Goal: Check status: Check status

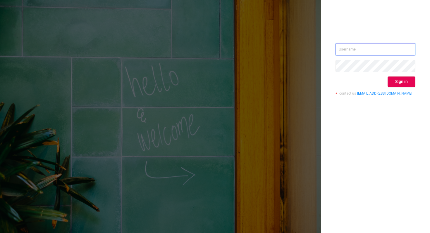
type input "[PERSON_NAME][EMAIL_ADDRESS][DOMAIN_NAME]"
click at [406, 77] on button "Sign in" at bounding box center [401, 82] width 28 height 11
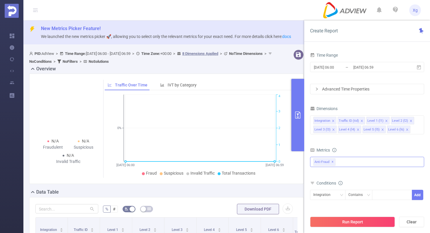
click at [343, 166] on div "Anti-Fraud ✕" at bounding box center [367, 162] width 114 height 10
click at [321, 175] on span at bounding box center [319, 175] width 5 height 5
click at [332, 198] on div "Integration" at bounding box center [323, 195] width 21 height 10
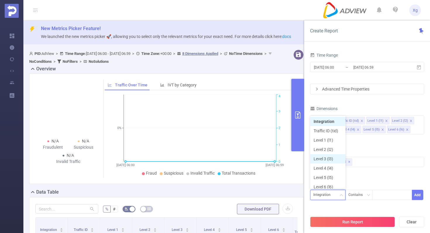
scroll to position [3, 0]
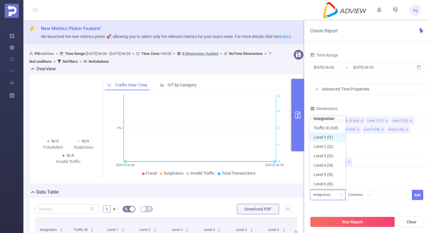
click at [332, 133] on li "Level 1 (l1)" at bounding box center [327, 137] width 35 height 9
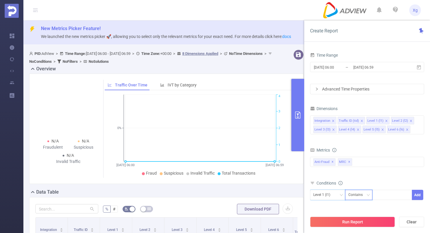
click at [365, 197] on div "Contains" at bounding box center [357, 195] width 18 height 10
click at [362, 160] on li "Is" at bounding box center [364, 164] width 39 height 9
click at [381, 193] on div at bounding box center [392, 195] width 34 height 10
paste input "SDK202511281104106dgxm5ohe65a3ft"
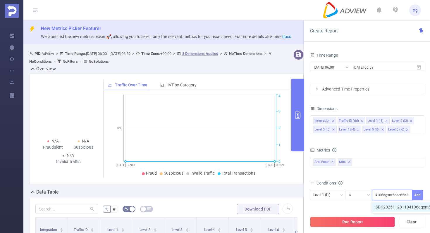
type input "SDK202511281104106dgxm5ohe65a3ft"
click at [417, 194] on button "Add" at bounding box center [417, 195] width 11 height 10
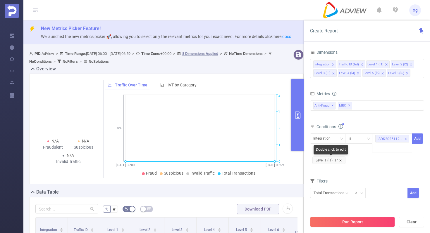
click at [342, 161] on icon "icon: close" at bounding box center [340, 160] width 3 height 3
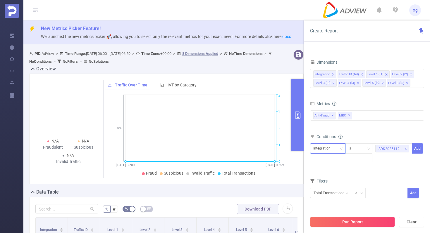
click at [333, 149] on div "Integration" at bounding box center [323, 149] width 21 height 10
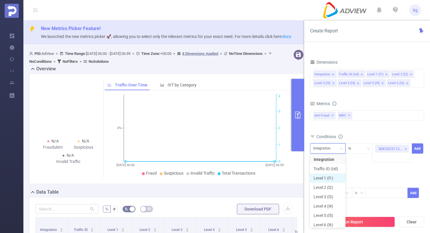
click at [324, 180] on li "Level 1 (l1)" at bounding box center [327, 178] width 35 height 9
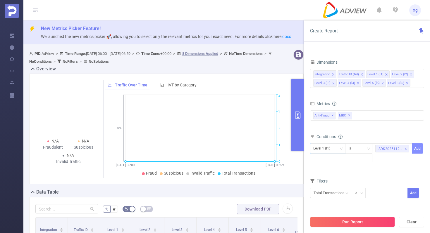
click at [417, 151] on button "Add" at bounding box center [417, 149] width 11 height 10
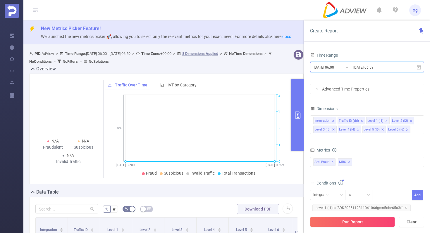
click at [420, 67] on icon at bounding box center [418, 67] width 5 height 5
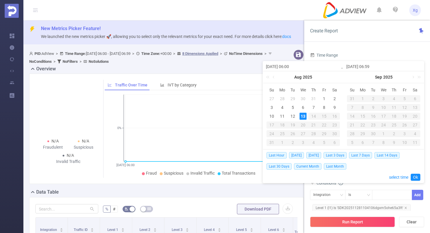
click at [296, 114] on td "12" at bounding box center [292, 116] width 11 height 9
click at [295, 114] on div "12" at bounding box center [292, 116] width 7 height 7
type input "[DATE] 06:00"
type input "[DATE] 06:59"
type input "[DATE] 06:00"
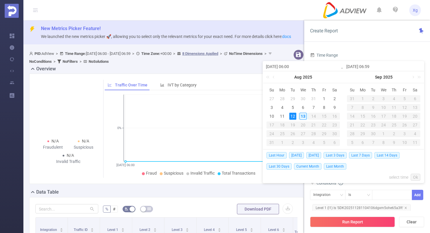
type input "[DATE] 06:59"
click at [413, 177] on link "Ok" at bounding box center [416, 177] width 10 height 7
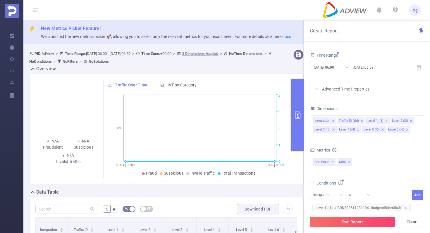
click at [352, 223] on button "Run Report" at bounding box center [352, 222] width 85 height 11
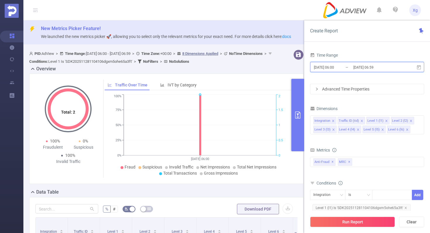
click at [418, 69] on icon at bounding box center [418, 67] width 5 height 5
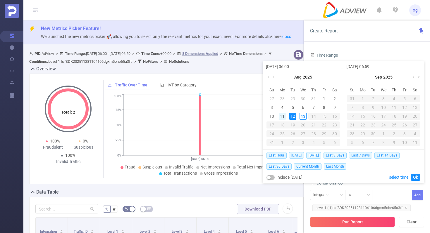
click at [279, 115] on div "11" at bounding box center [282, 116] width 7 height 7
click at [273, 116] on div "10" at bounding box center [271, 116] width 7 height 7
type input "[DATE] 06:00"
type input "[DATE] 06:59"
type input "[DATE] 06:00"
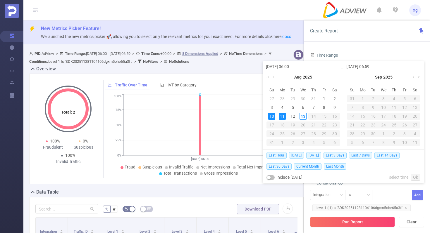
type input "[DATE] 06:59"
click at [290, 116] on div "12" at bounding box center [292, 116] width 7 height 7
click at [272, 115] on div "10" at bounding box center [271, 116] width 7 height 7
type input "[DATE] 06:59"
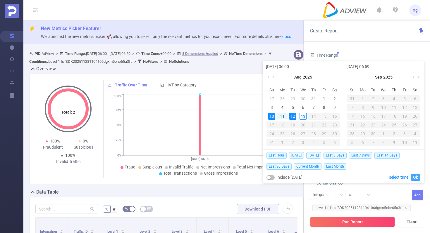
click at [416, 176] on link "Ok" at bounding box center [416, 177] width 10 height 7
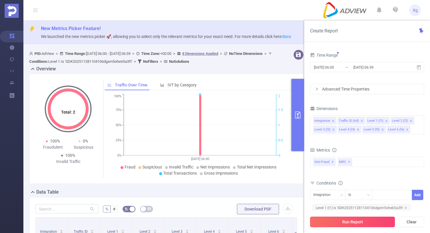
click at [357, 223] on button "Run Report" at bounding box center [352, 222] width 85 height 11
